Goal: Task Accomplishment & Management: Manage account settings

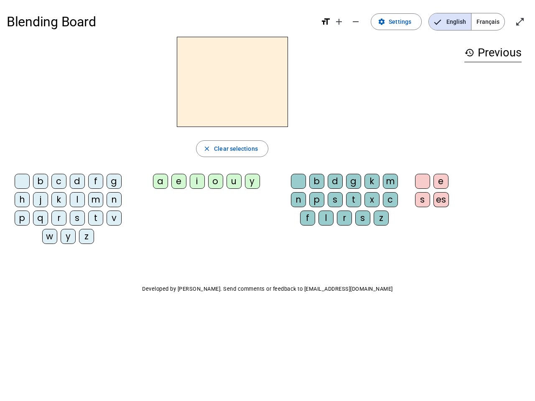
click at [339, 22] on mat-icon "add" at bounding box center [339, 22] width 10 height 10
click at [356, 22] on div "Blending Board format_size add remove settings Settings English Français open_i…" at bounding box center [268, 22] width 522 height 30
click at [397, 22] on span "Settings" at bounding box center [400, 22] width 23 height 10
click at [450, 22] on span "English" at bounding box center [450, 21] width 42 height 17
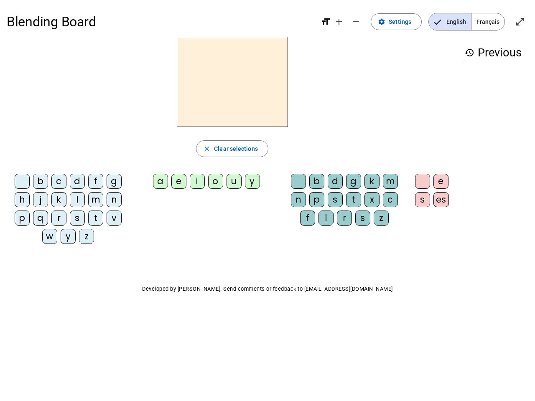
click at [488, 22] on span "Français" at bounding box center [487, 21] width 33 height 17
click at [520, 22] on mat-icon "open_in_full" at bounding box center [520, 22] width 10 height 10
click at [232, 149] on body "Blending Board format_size add remove settings Settings English Français open_i…" at bounding box center [267, 200] width 535 height 401
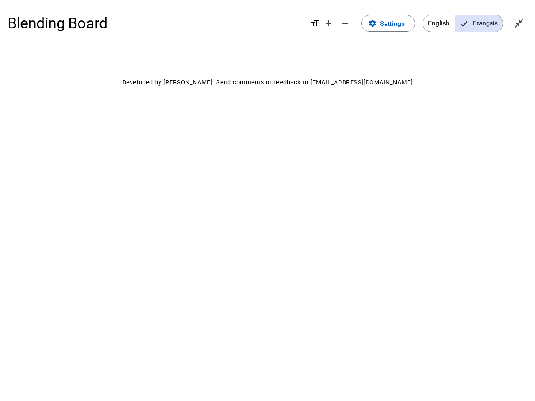
click at [24, 183] on body "Blending Board format_size add remove settings Settings English Français close_…" at bounding box center [267, 200] width 535 height 401
